Goal: Transaction & Acquisition: Subscribe to service/newsletter

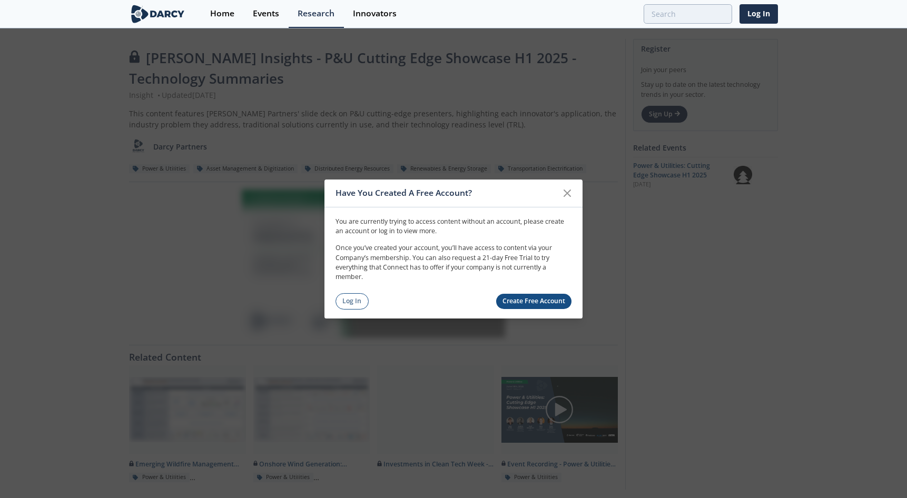
click at [525, 301] on link "Create Free Account" at bounding box center [534, 301] width 76 height 15
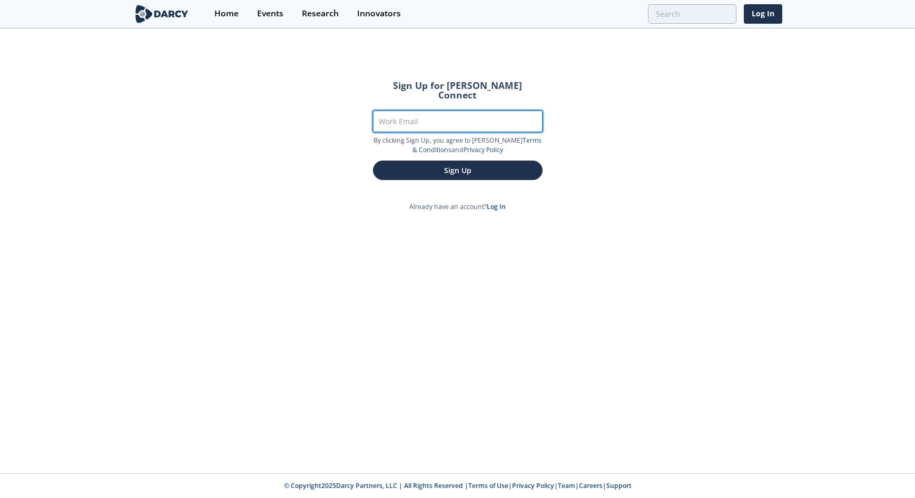
click at [459, 111] on input "Work Email" at bounding box center [458, 122] width 170 height 22
type input "zach.billings@xcelenergy.com"
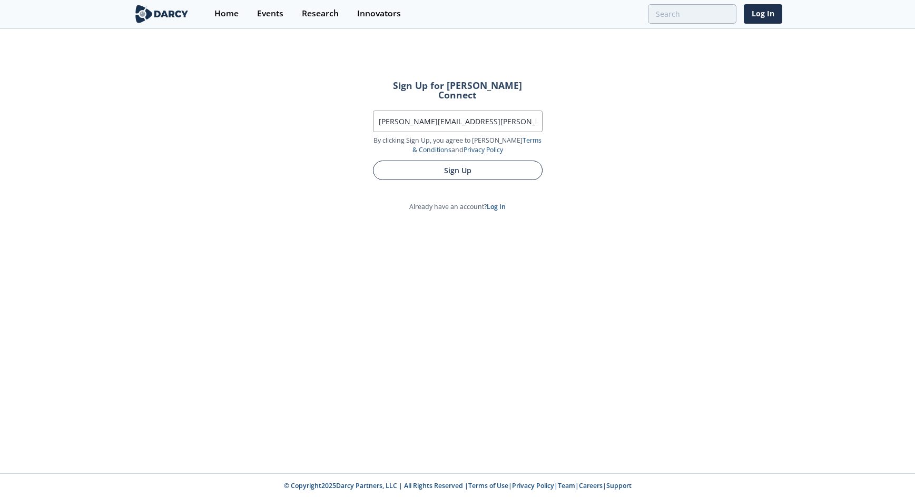
click at [445, 161] on button "Sign Up" at bounding box center [458, 170] width 170 height 19
click at [435, 162] on button "Sign Up" at bounding box center [458, 170] width 170 height 19
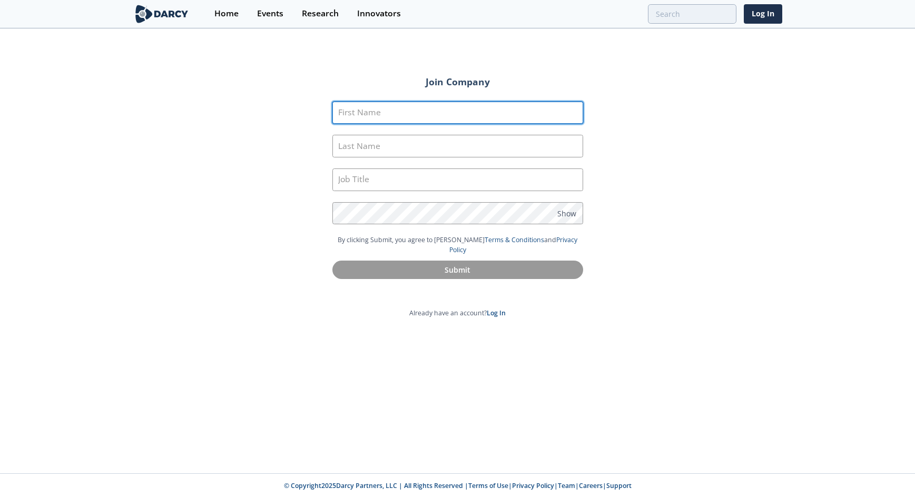
click at [431, 123] on input "First Name" at bounding box center [457, 113] width 251 height 23
type input "Zach"
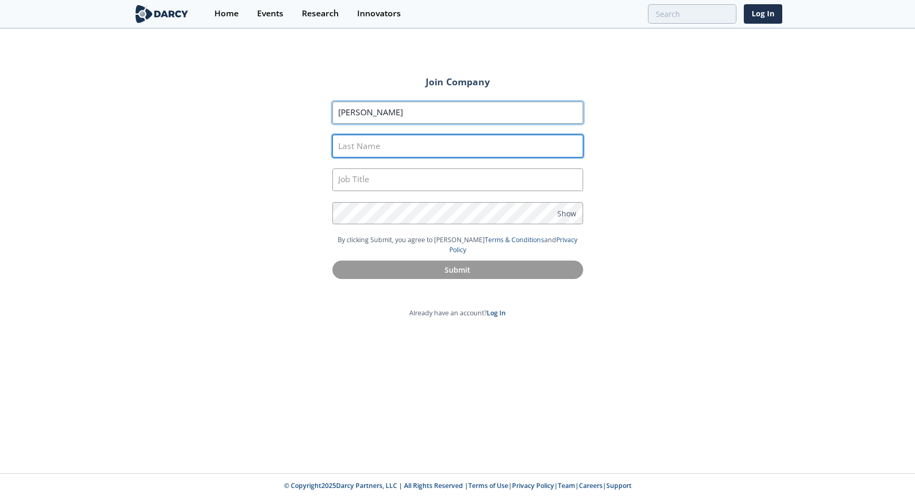
type input "Billings"
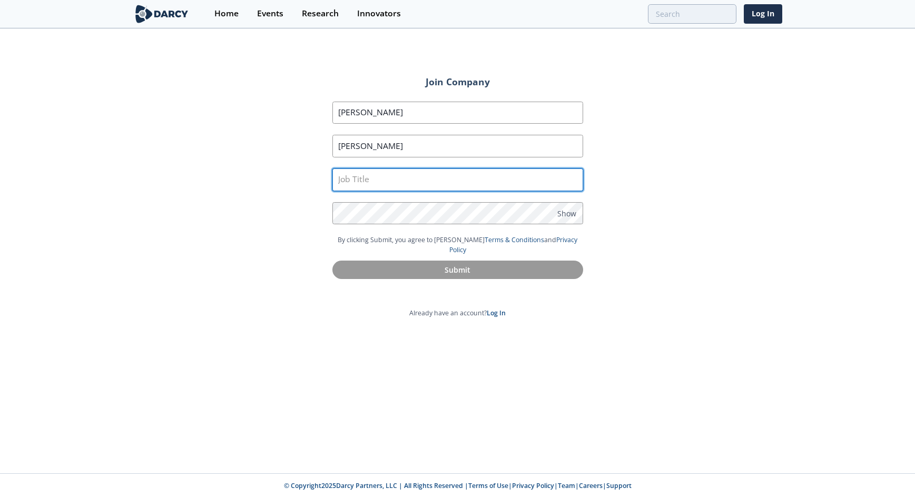
click at [374, 182] on input "text" at bounding box center [457, 180] width 251 height 23
type input "Xcel Energy"
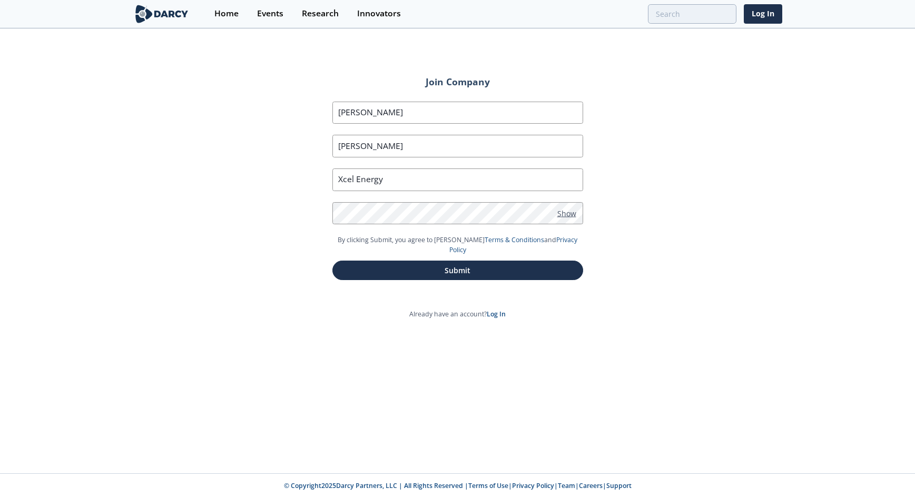
click at [525, 218] on span "Show" at bounding box center [566, 213] width 19 height 11
click at [525, 218] on span "Hide" at bounding box center [565, 213] width 16 height 11
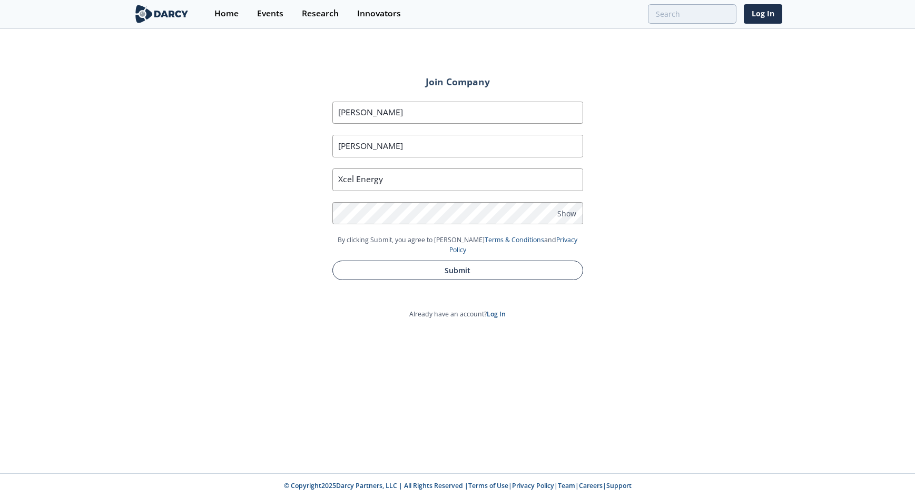
click at [507, 261] on button "Submit" at bounding box center [457, 270] width 251 height 19
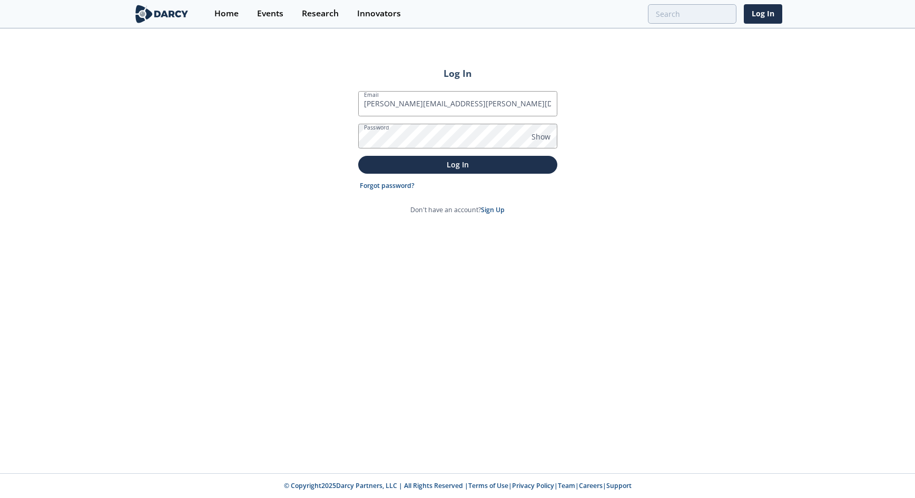
click at [358, 156] on button "Log In" at bounding box center [457, 164] width 199 height 17
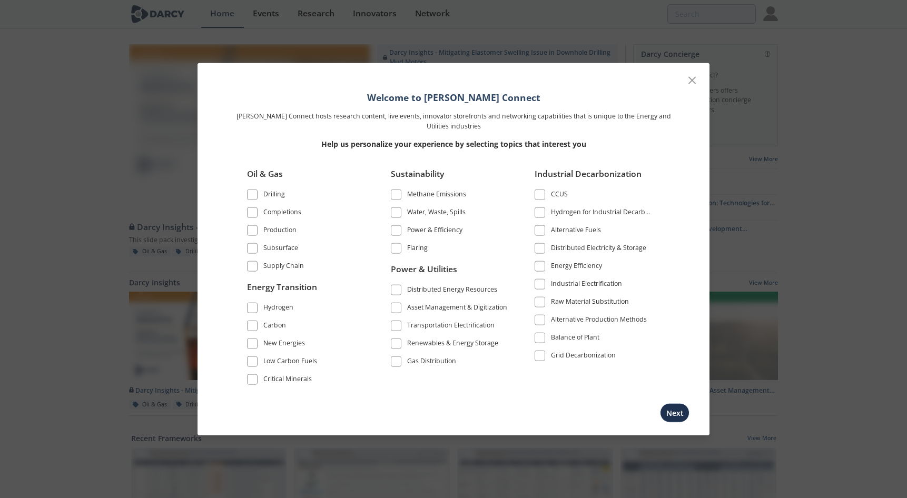
click at [252, 326] on span at bounding box center [252, 325] width 7 height 7
click at [254, 346] on span at bounding box center [252, 343] width 7 height 7
click at [253, 363] on span at bounding box center [252, 361] width 7 height 7
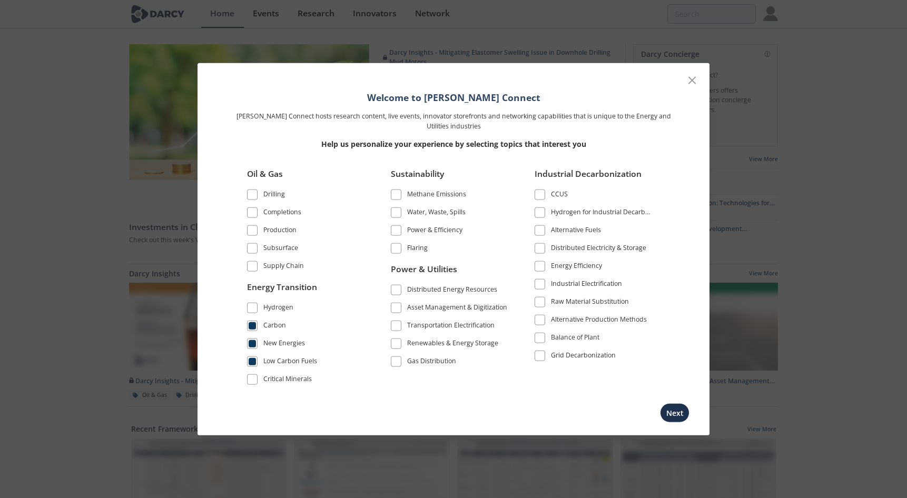
click at [397, 287] on span at bounding box center [396, 289] width 7 height 7
click at [395, 308] on span at bounding box center [396, 307] width 7 height 7
click at [397, 325] on span at bounding box center [396, 325] width 7 height 7
click at [398, 345] on span at bounding box center [396, 343] width 7 height 7
click at [542, 268] on span at bounding box center [539, 266] width 7 height 7
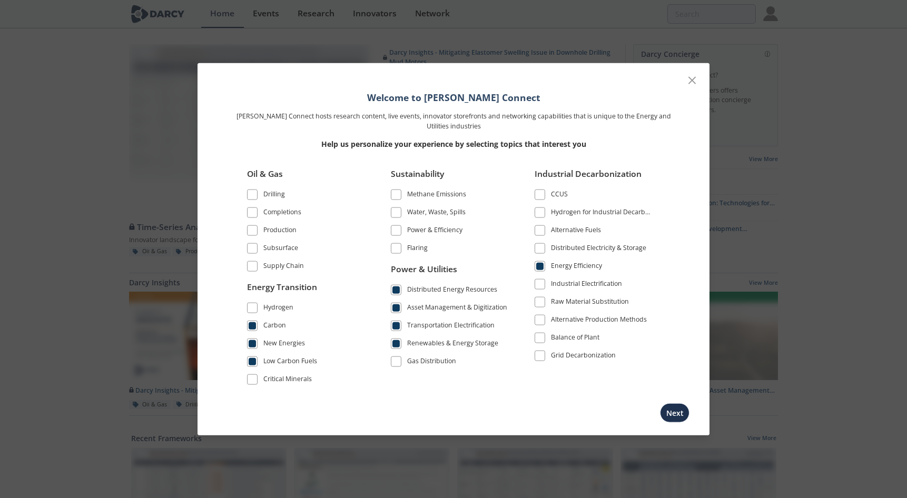
click at [543, 247] on span at bounding box center [539, 248] width 7 height 7
click at [540, 361] on label "Grid Decarbonization" at bounding box center [594, 356] width 118 height 14
click at [540, 361] on span at bounding box center [540, 356] width 11 height 11
click at [398, 231] on span at bounding box center [396, 230] width 7 height 7
click at [397, 362] on span at bounding box center [396, 361] width 7 height 7
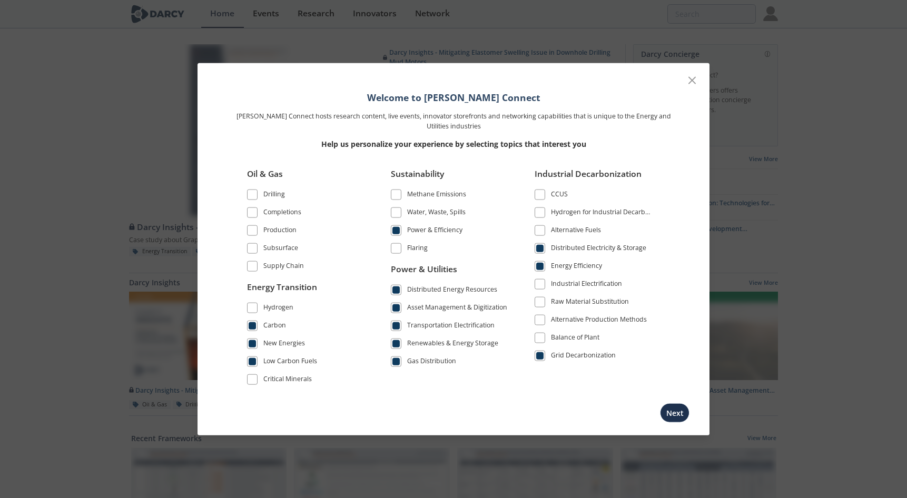
click at [537, 286] on span at bounding box center [539, 284] width 7 height 7
click at [672, 414] on button "Next" at bounding box center [675, 412] width 30 height 19
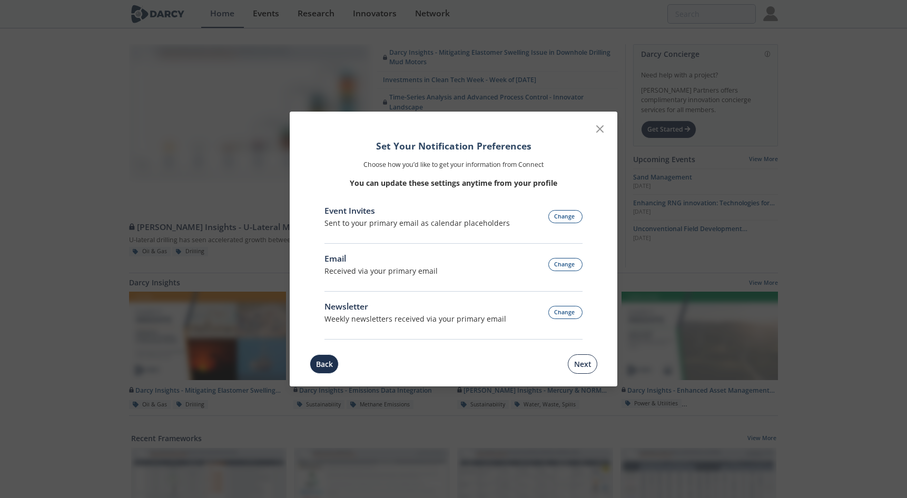
click at [582, 360] on button "Next" at bounding box center [583, 364] width 30 height 19
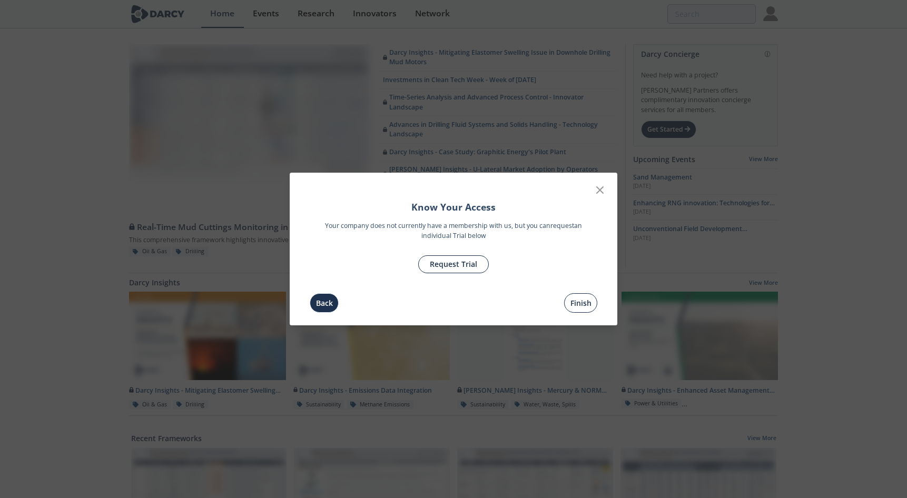
click at [583, 301] on button "Finish" at bounding box center [580, 302] width 33 height 19
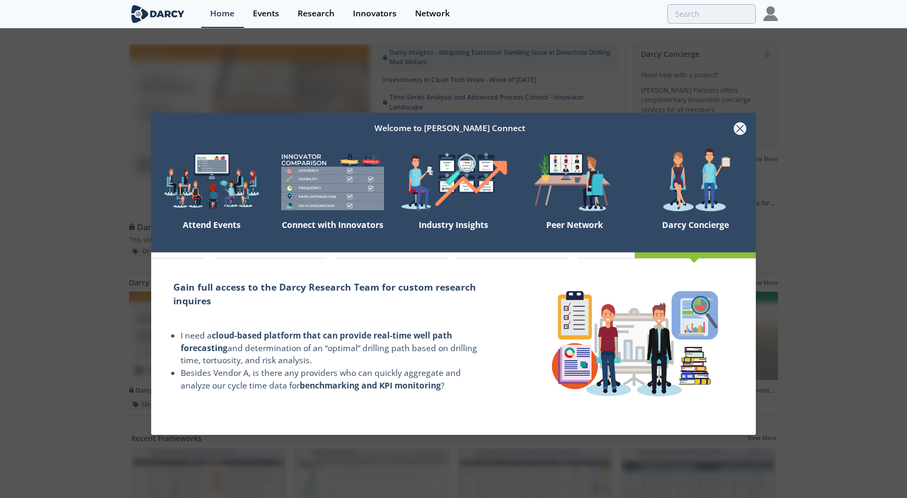
click at [740, 127] on icon at bounding box center [740, 128] width 6 height 6
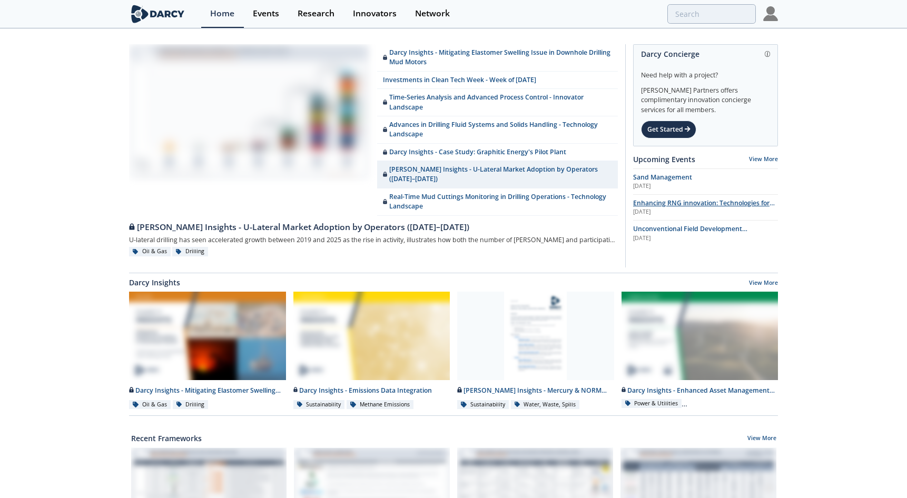
click at [738, 202] on span "Enhancing RNG innovation: Technologies for Sustainable Energy" at bounding box center [704, 208] width 142 height 18
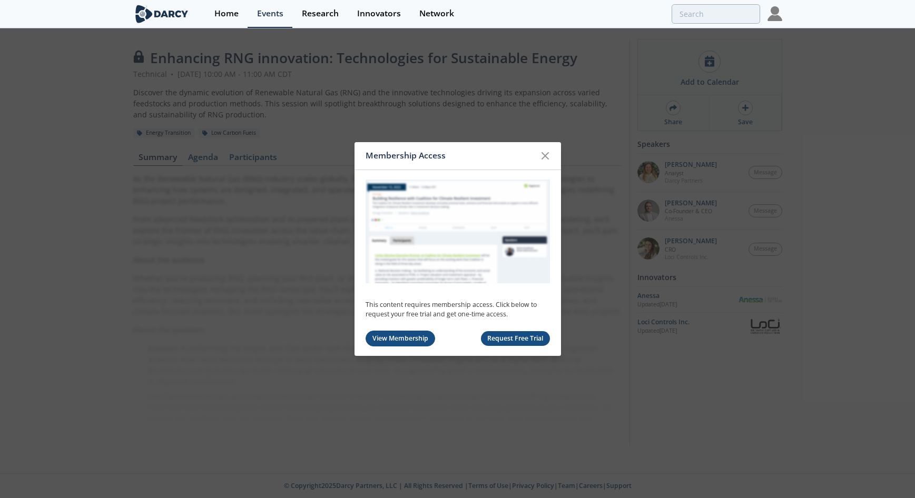
click at [393, 335] on link "View Membership" at bounding box center [401, 339] width 70 height 16
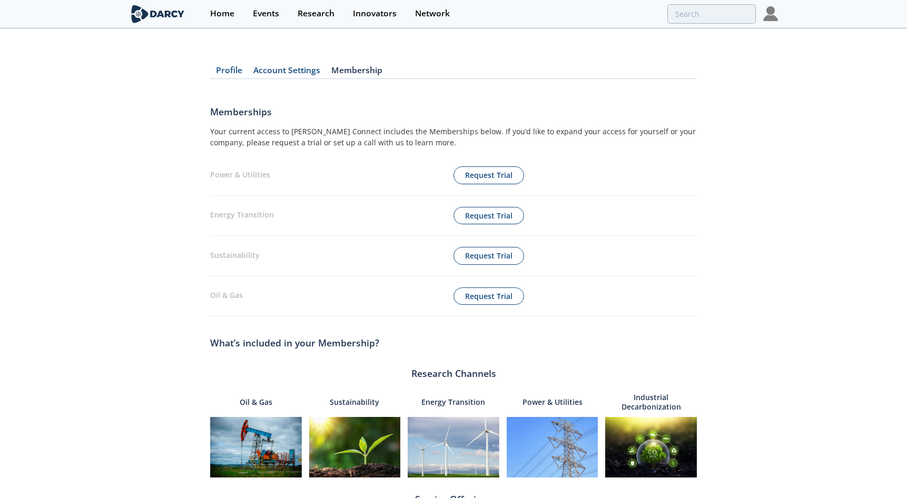
click at [280, 72] on link "Account Settings" at bounding box center [287, 72] width 78 height 13
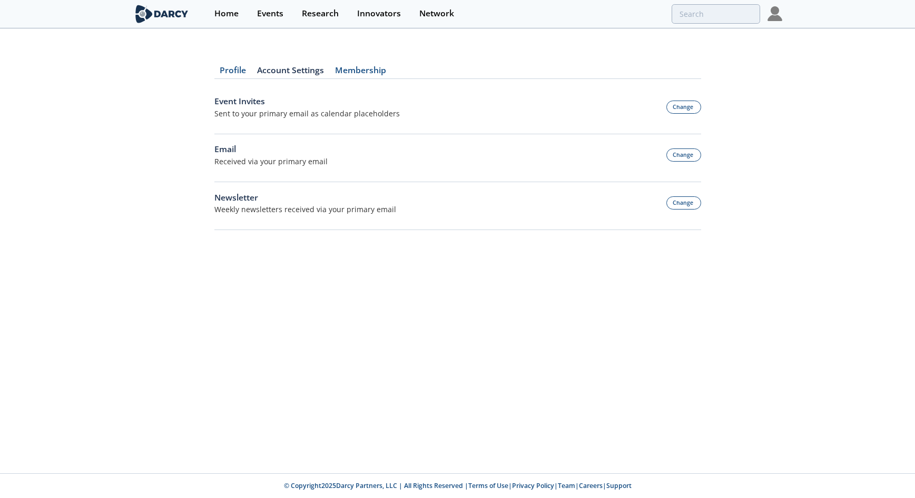
click at [358, 68] on link "Membership" at bounding box center [361, 72] width 62 height 13
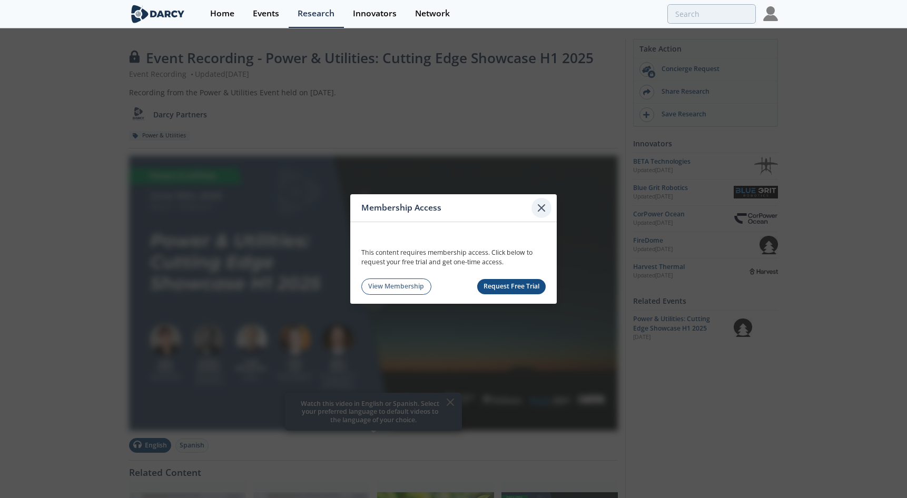
click at [544, 202] on icon at bounding box center [541, 208] width 13 height 13
